Goal: Task Accomplishment & Management: Manage account settings

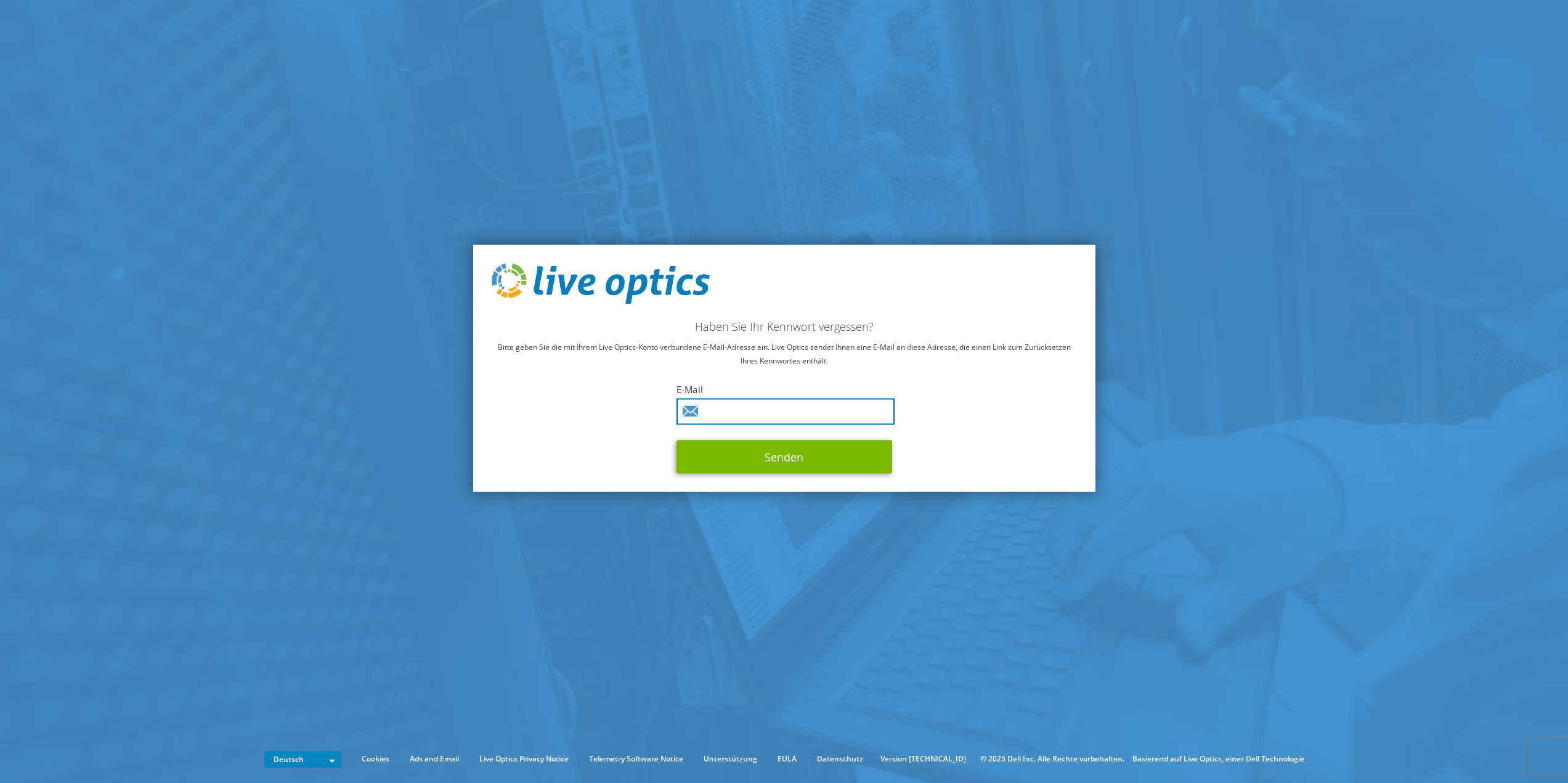
click at [730, 407] on input "text" at bounding box center [786, 411] width 218 height 27
type input "jan.quecke@acp.de"
click at [787, 458] on button "Senden" at bounding box center [784, 456] width 216 height 33
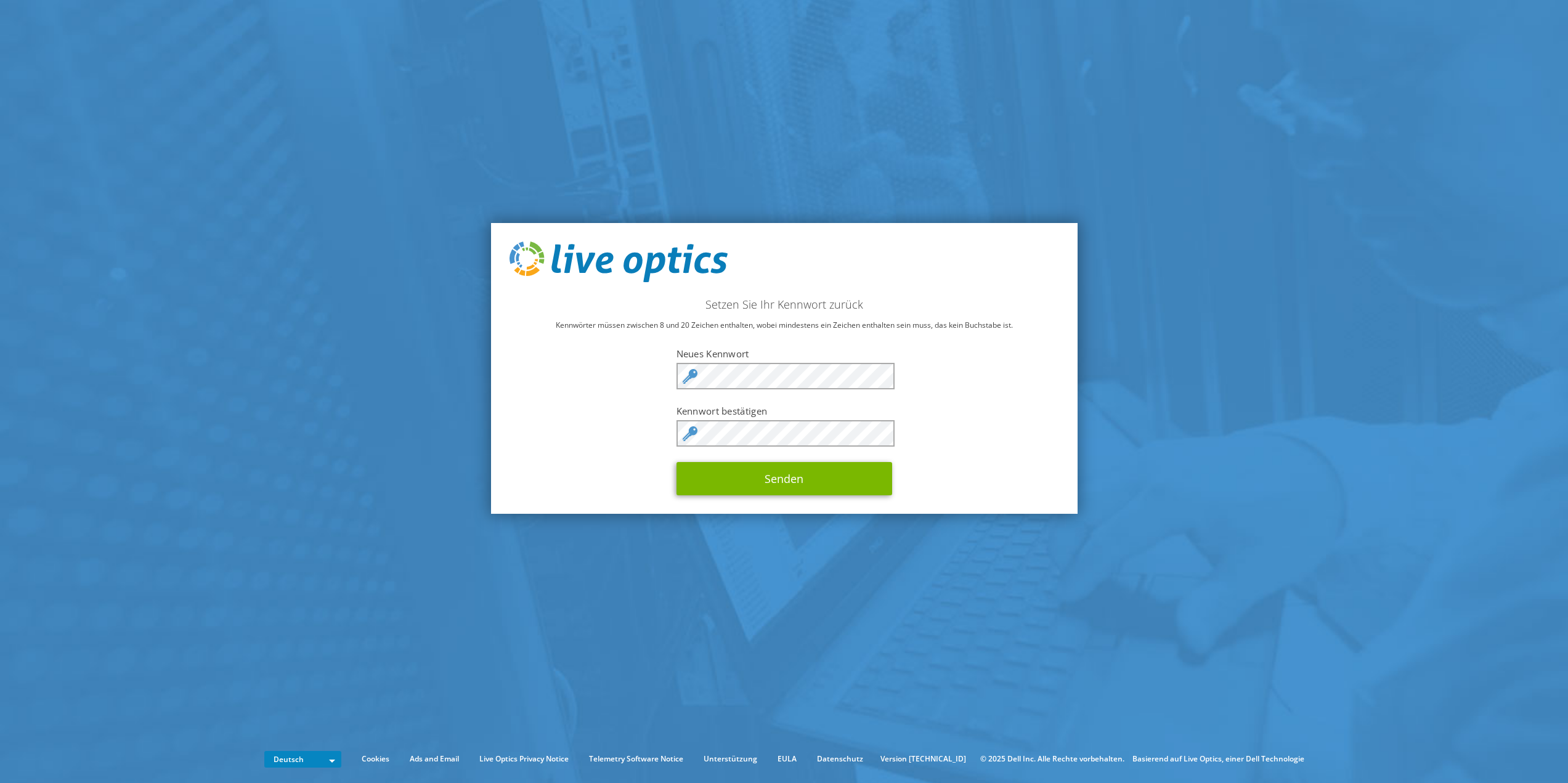
click at [589, 467] on div "Setzen Sie Ihr Kennwort zurück Kennwörter müssen zwischen 8 und 20 Zeichen enth…" at bounding box center [784, 368] width 586 height 291
click at [729, 470] on button "Senden" at bounding box center [784, 479] width 216 height 33
